Goal: Task Accomplishment & Management: Complete application form

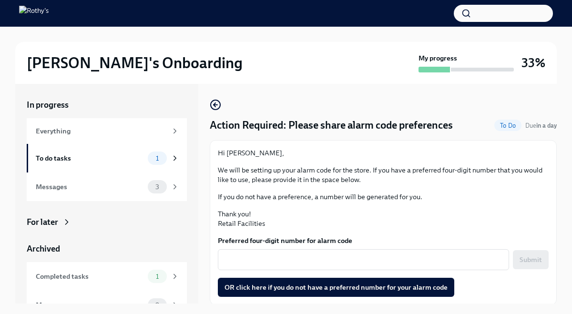
scroll to position [1, 0]
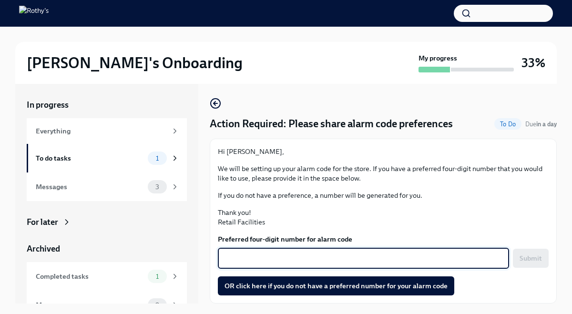
click at [257, 259] on textarea "Preferred four-digit number for alarm code" at bounding box center [364, 258] width 280 height 11
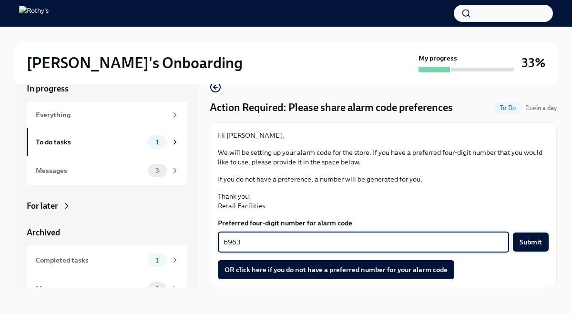
type textarea "6963"
click at [530, 242] on span "Submit" at bounding box center [531, 242] width 22 height 10
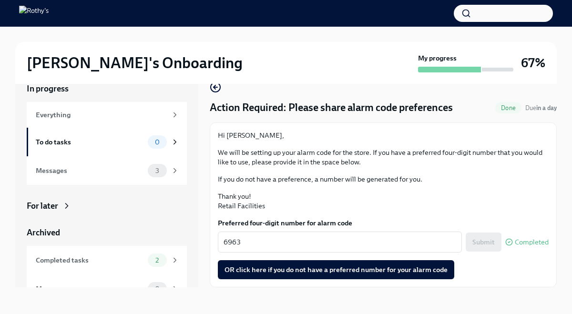
scroll to position [16, 0]
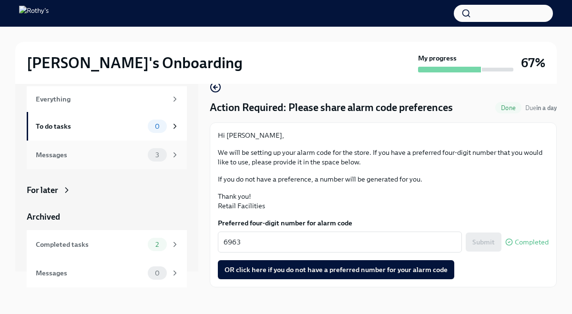
click at [118, 155] on div "Messages" at bounding box center [90, 155] width 108 height 10
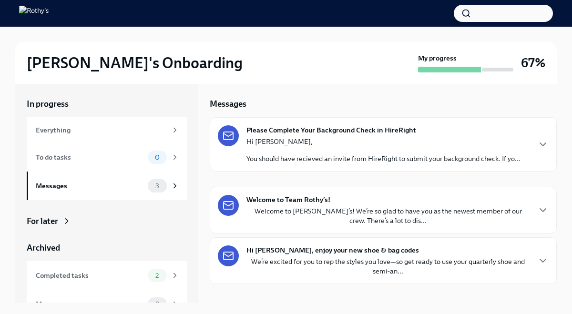
click at [303, 152] on div "Hi [PERSON_NAME], You should have recieved an invite from HireRight to submit y…" at bounding box center [383, 150] width 274 height 27
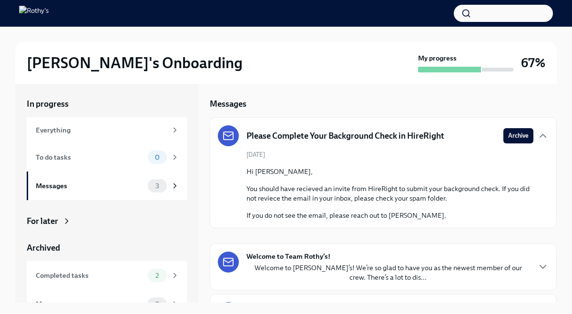
scroll to position [38, 0]
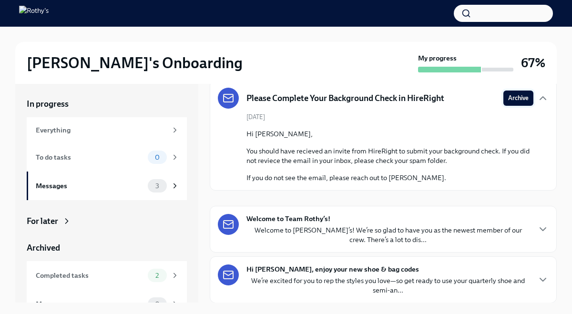
click at [516, 101] on span "Archive" at bounding box center [518, 98] width 20 height 10
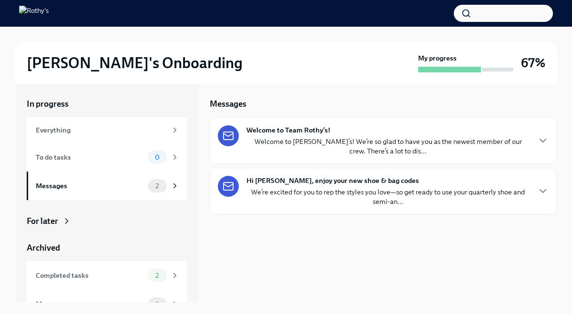
scroll to position [0, 0]
click at [541, 141] on icon "button" at bounding box center [543, 140] width 6 height 3
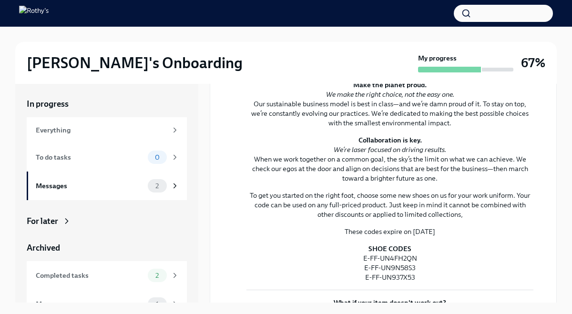
scroll to position [271, 0]
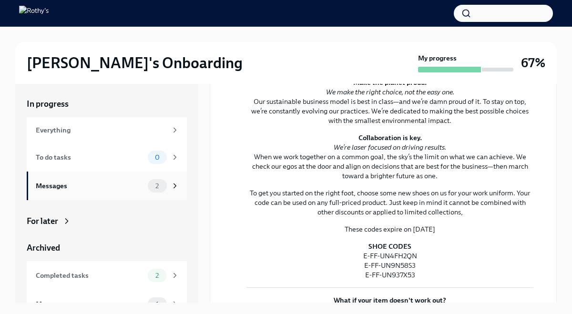
click at [68, 184] on div "Messages" at bounding box center [90, 186] width 108 height 10
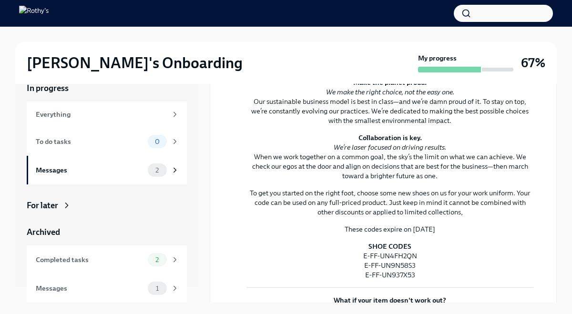
scroll to position [14, 0]
click at [63, 290] on div "Messages" at bounding box center [90, 290] width 108 height 10
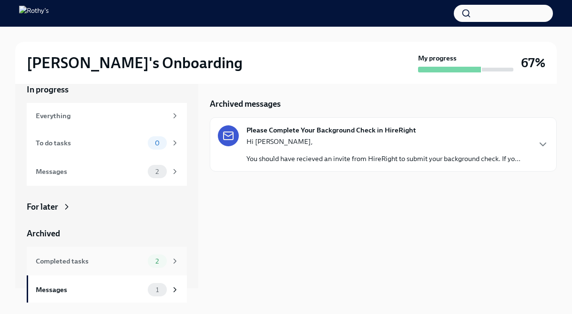
click at [88, 262] on div "Completed tasks" at bounding box center [90, 261] width 108 height 10
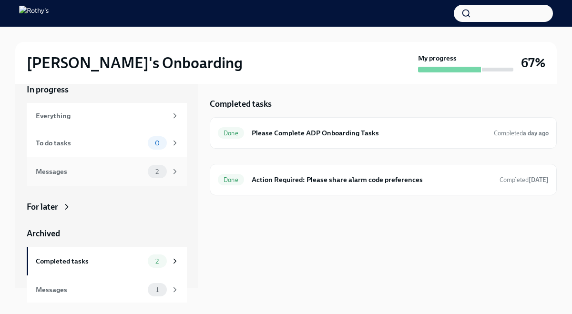
click at [86, 175] on div "Messages" at bounding box center [90, 171] width 108 height 10
